Goal: Information Seeking & Learning: Understand process/instructions

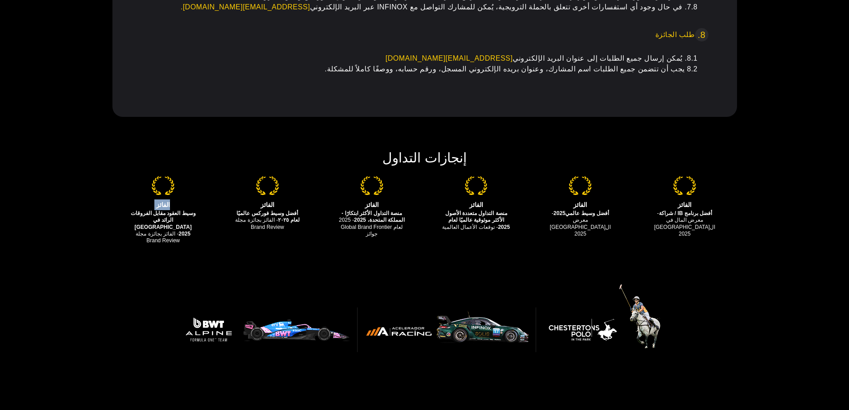
click at [168, 176] on img at bounding box center [163, 185] width 23 height 19
click at [291, 176] on li "الفائز أفضل وسيط فوركس عالميًا لعام ٢٠٢٥ - الفائز بجائزة مجلة Brand Review" at bounding box center [267, 203] width 104 height 54
click at [281, 176] on li "الفائز أفضل وسيط فوركس عالميًا لعام ٢٠٢٥ - الفائز بجائزة مجلة Brand Review" at bounding box center [267, 203] width 104 height 54
drag, startPoint x: 281, startPoint y: 111, endPoint x: 219, endPoint y: 257, distance: 158.9
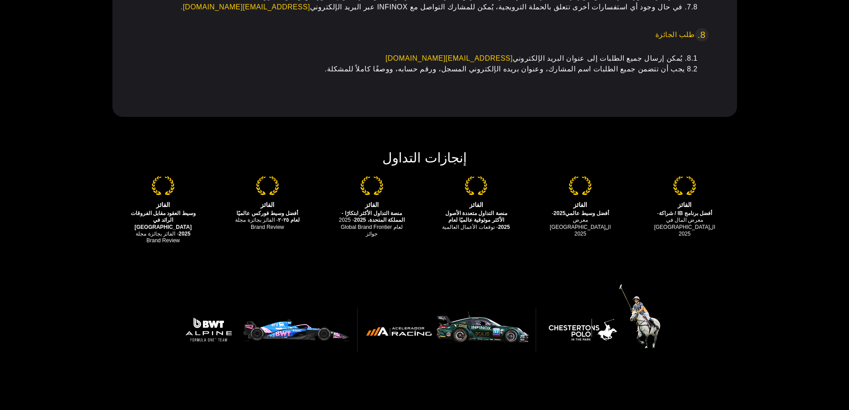
click at [247, 202] on div "إنجازات التداول الفائز أفضل برنامج IB / شراكة - معرض المال في ال[GEOGRAPHIC_DAT…" at bounding box center [424, 372] width 849 height 462
click at [219, 282] on img at bounding box center [424, 324] width 535 height 85
click at [254, 282] on img at bounding box center [424, 324] width 535 height 85
click at [276, 282] on img at bounding box center [424, 324] width 535 height 85
click at [75, 141] on div "إنجازات التداول الفائز أفضل برنامج IB / شراكة - معرض المال في ال[GEOGRAPHIC_DAT…" at bounding box center [424, 200] width 849 height 119
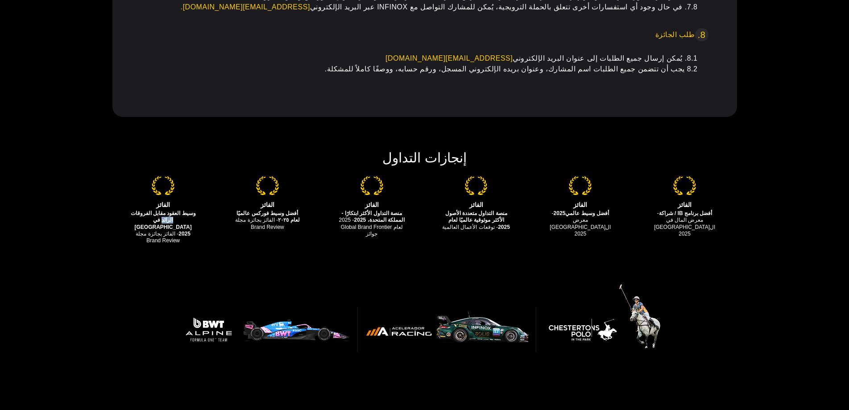
click at [75, 141] on div "إنجازات التداول الفائز أفضل برنامج IB / شراكة - معرض المال في ال[GEOGRAPHIC_DAT…" at bounding box center [424, 200] width 849 height 119
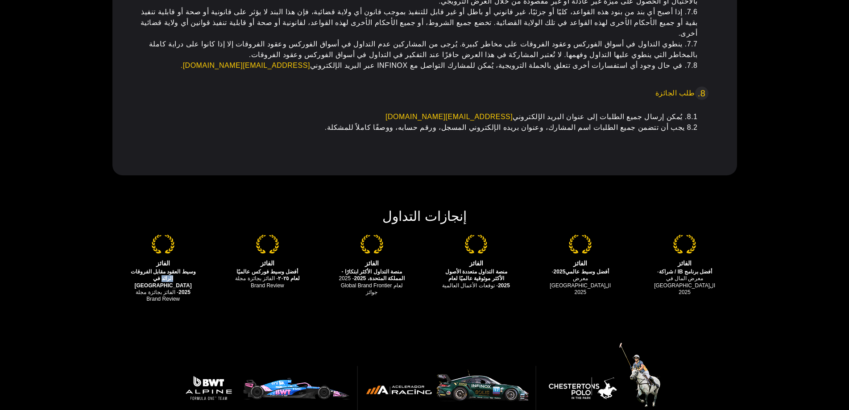
scroll to position [1046, 0]
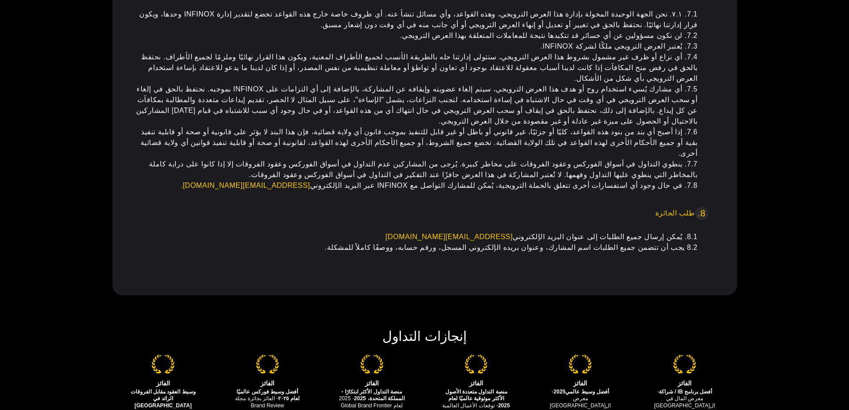
click at [310, 182] on link "[EMAIL_ADDRESS][DOMAIN_NAME] ." at bounding box center [245, 186] width 129 height 8
click at [512, 233] on link "[EMAIL_ADDRESS][DOMAIN_NAME]" at bounding box center [448, 237] width 127 height 8
click at [309, 182] on link "[EMAIL_ADDRESS][DOMAIN_NAME] ." at bounding box center [245, 186] width 129 height 8
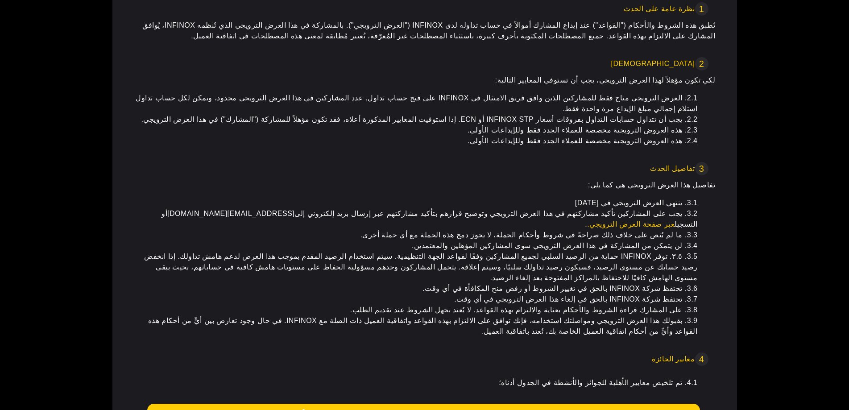
scroll to position [0, 0]
